Goal: Task Accomplishment & Management: Use online tool/utility

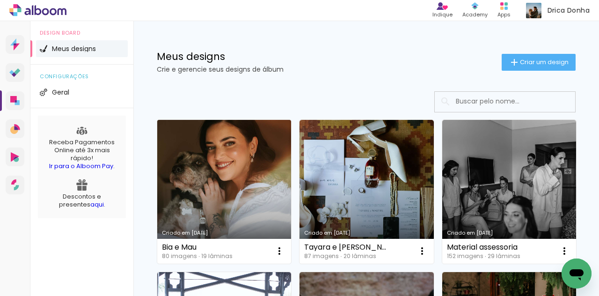
click at [230, 185] on link "Criado em [DATE]" at bounding box center [224, 192] width 134 height 144
